Goal: Information Seeking & Learning: Learn about a topic

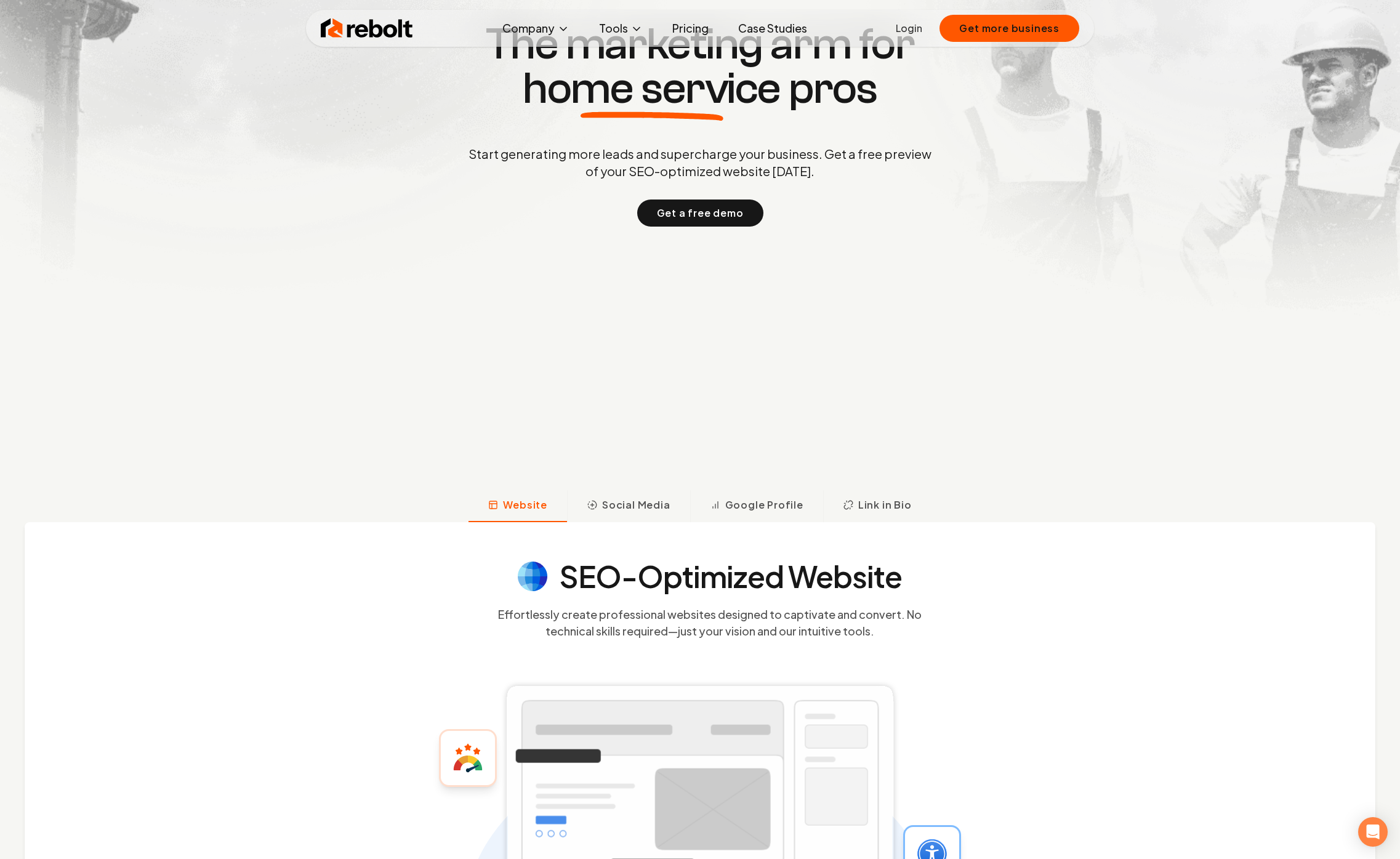
scroll to position [302, 0]
click at [660, 485] on section "Trusted by 1,000 + service businesses The marketing arm for home service pros S…" at bounding box center [700, 124] width 611 height 773
click at [656, 506] on span "Social Media" at bounding box center [636, 506] width 68 height 15
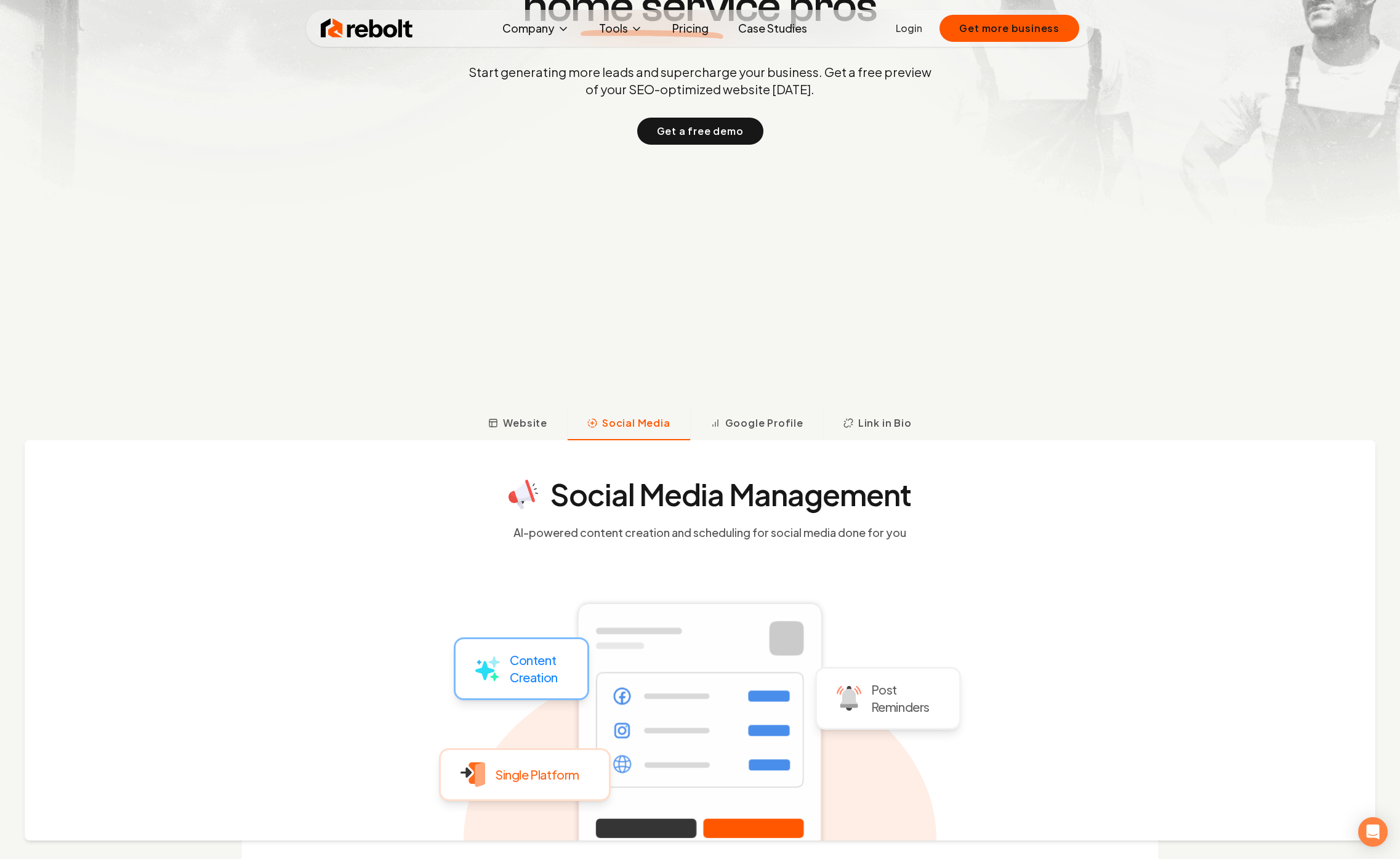
click at [654, 500] on h4 "Social Media Management" at bounding box center [731, 493] width 361 height 29
click at [729, 438] on button "Google Profile" at bounding box center [756, 424] width 133 height 32
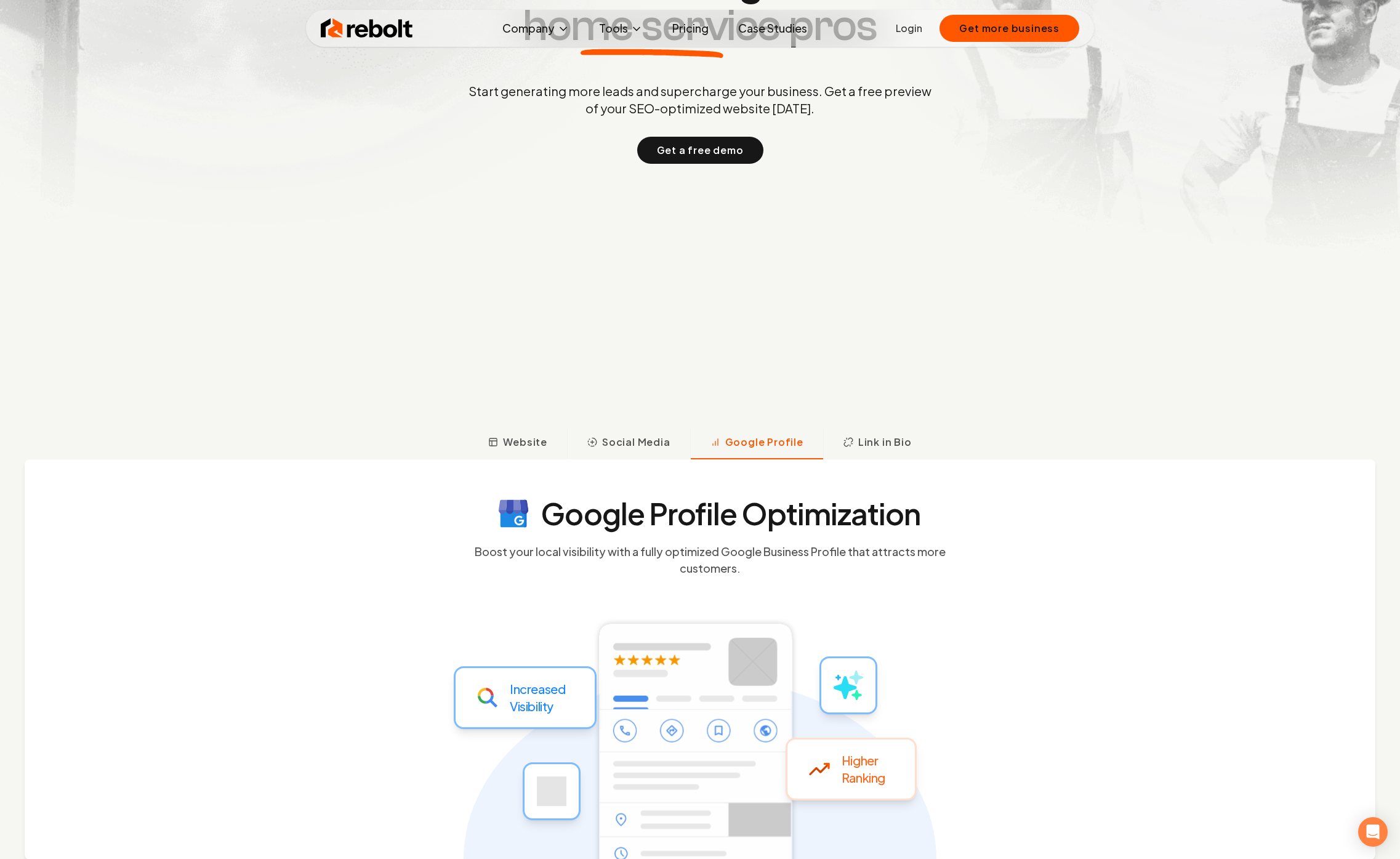
scroll to position [0, 0]
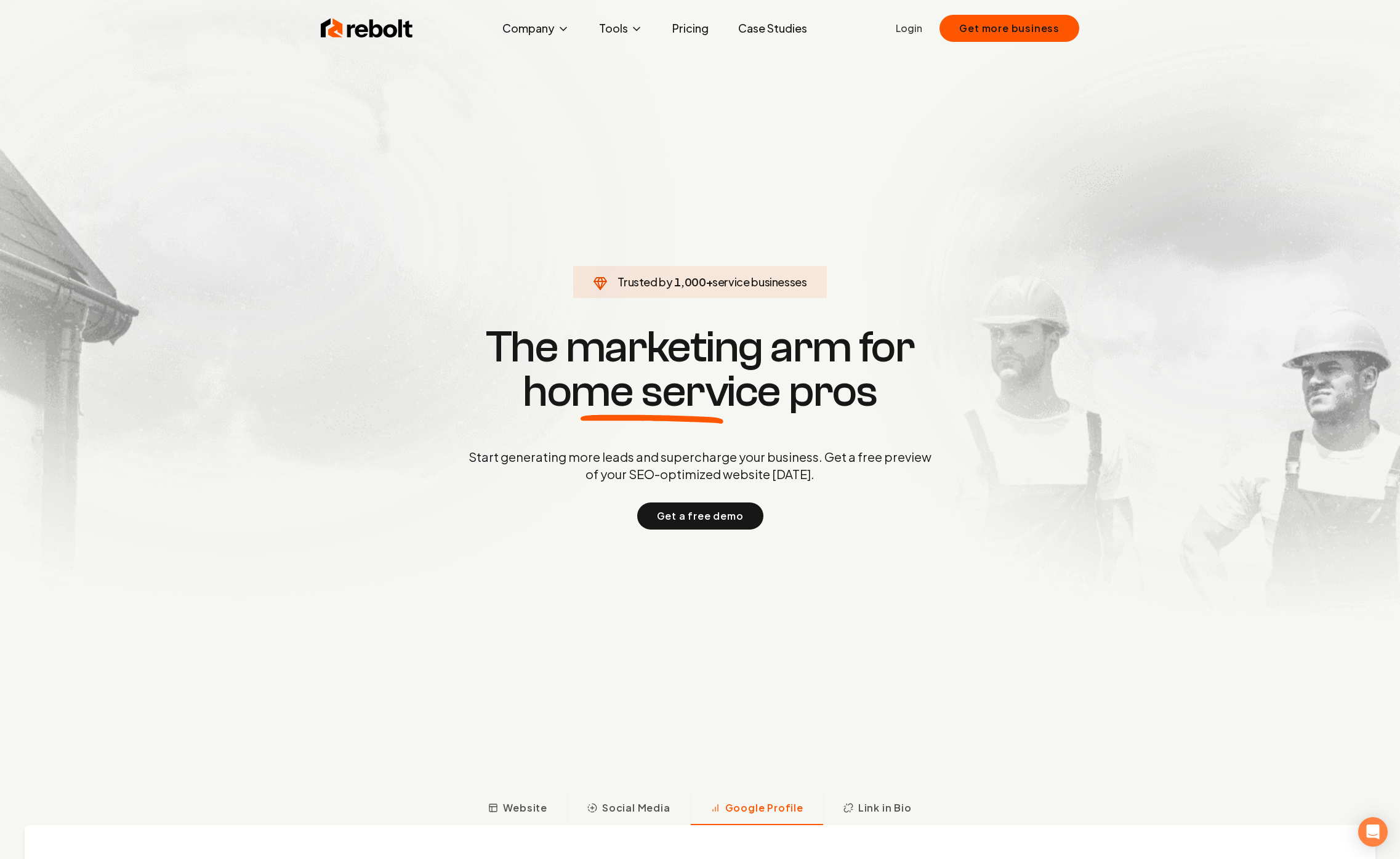
click at [794, 23] on link "Case Studies" at bounding box center [772, 28] width 89 height 25
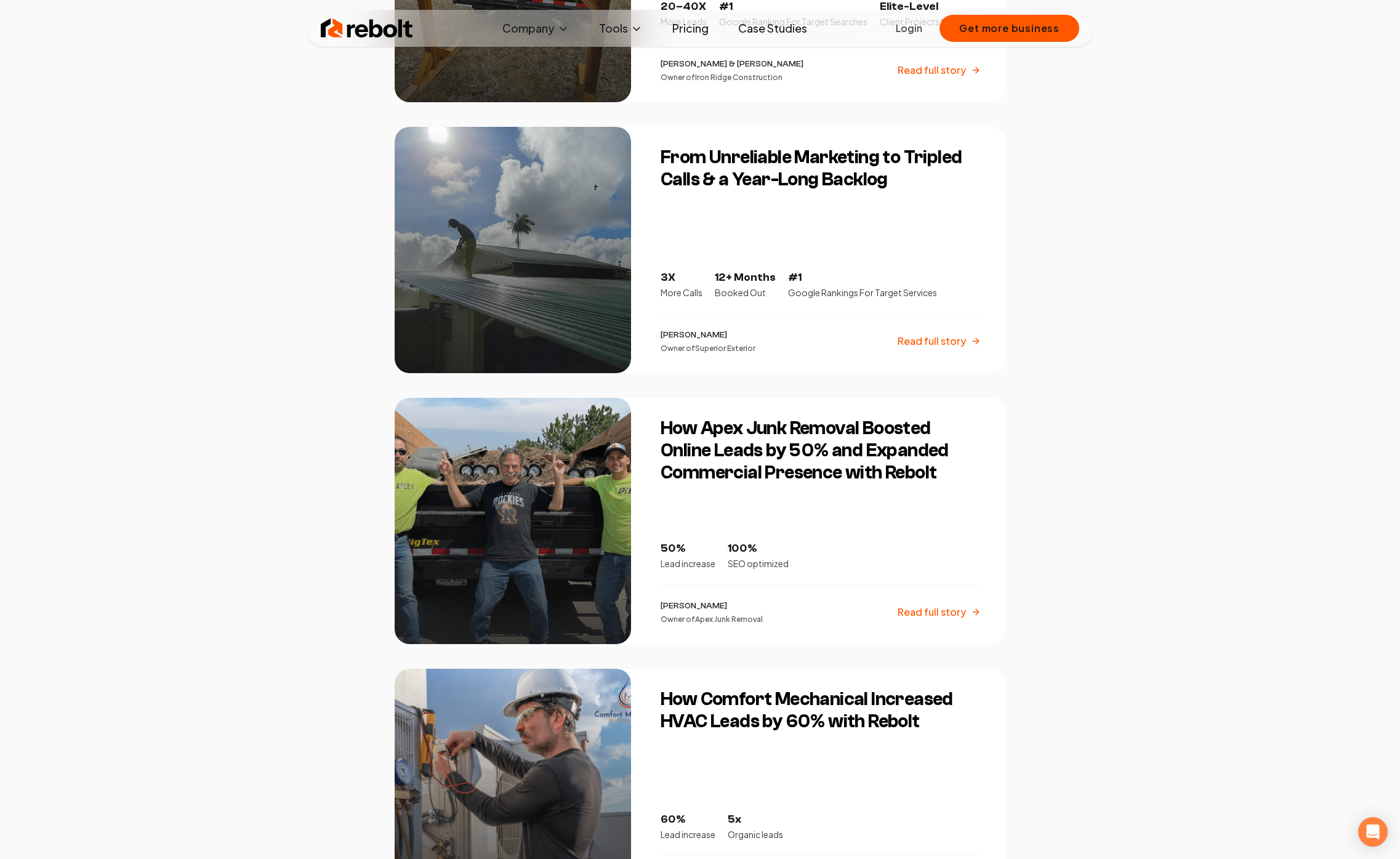
scroll to position [489, 0]
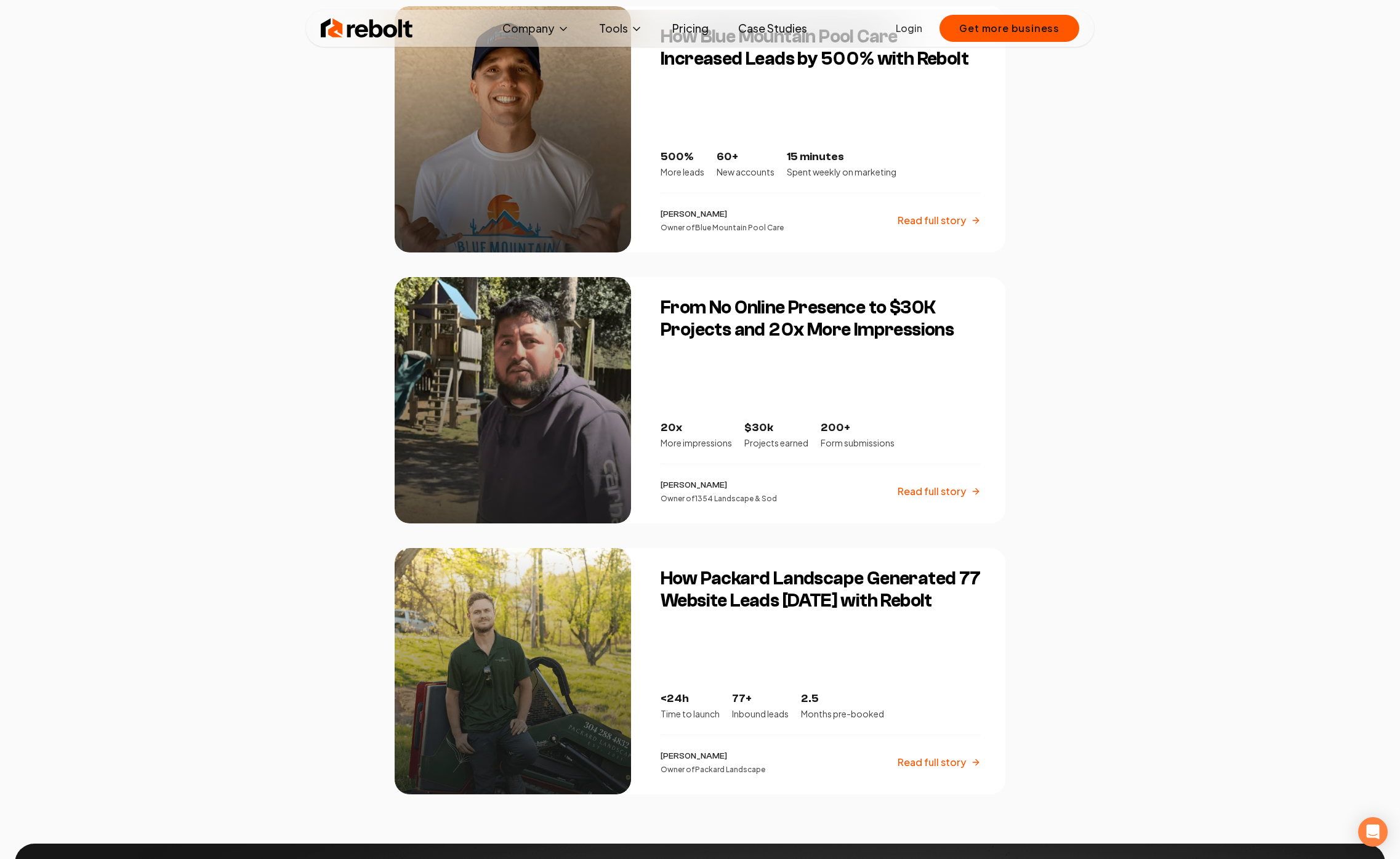
scroll to position [1646, 0]
